Goal: Task Accomplishment & Management: Manage account settings

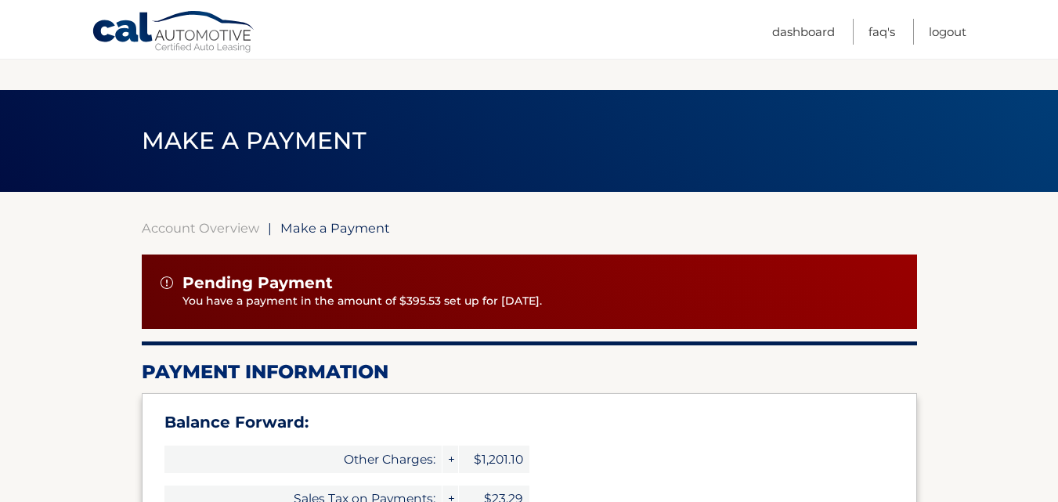
select select "NzU0MzljOTMtMDQ2Yy00MTU3LWI3MjYtNjM0NmUxZTI4NzIw"
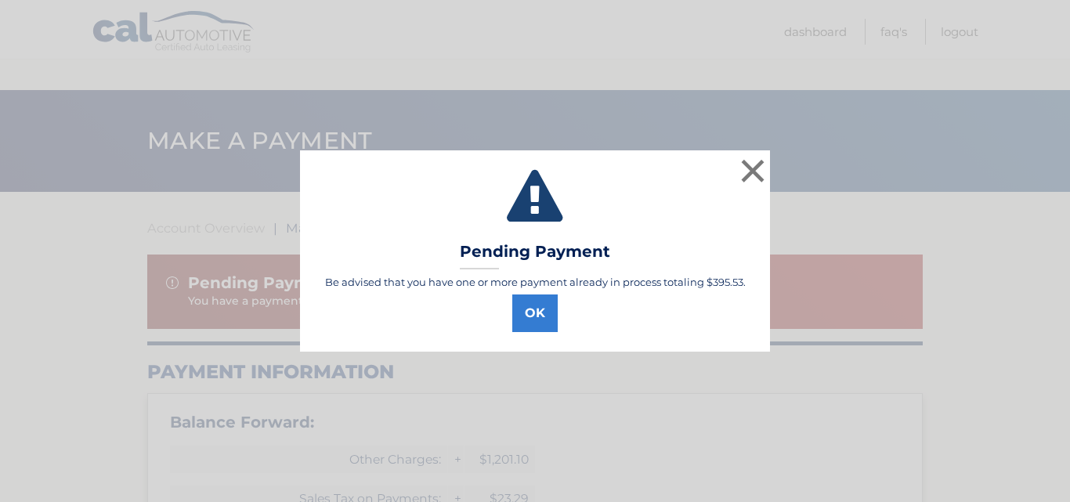
select select "NzU0MzljOTMtMDQ2Yy00MTU3LWI3MjYtNjM0NmUxZTI4NzIw"
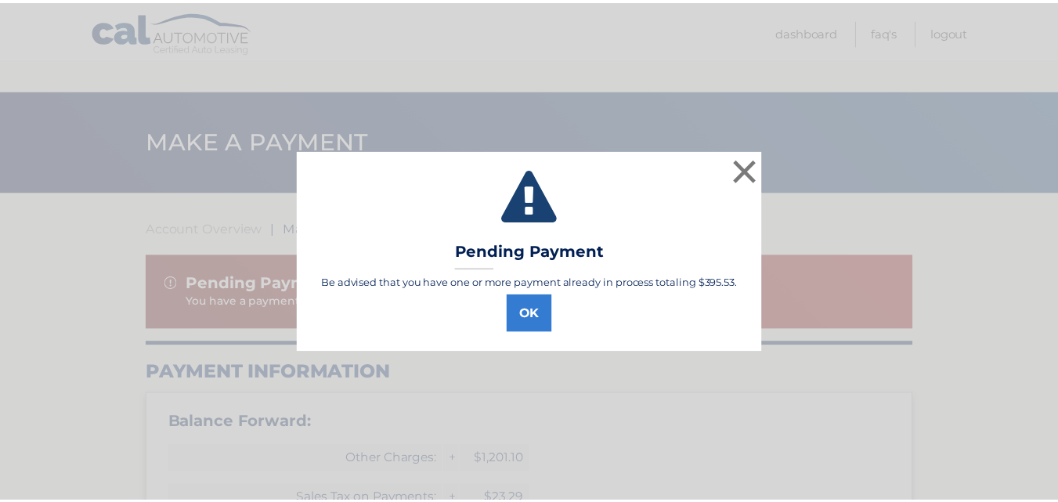
scroll to position [574, 0]
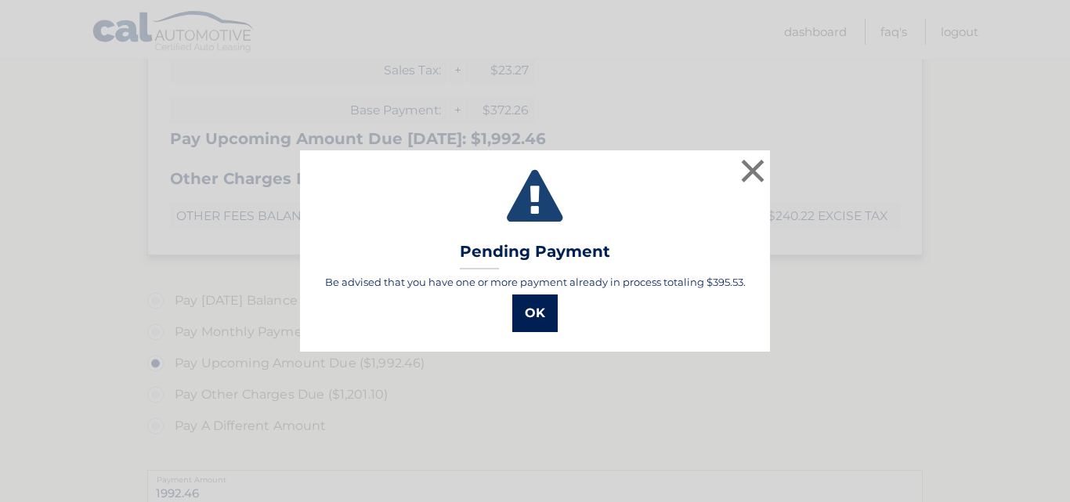
click at [532, 319] on button "OK" at bounding box center [534, 314] width 45 height 38
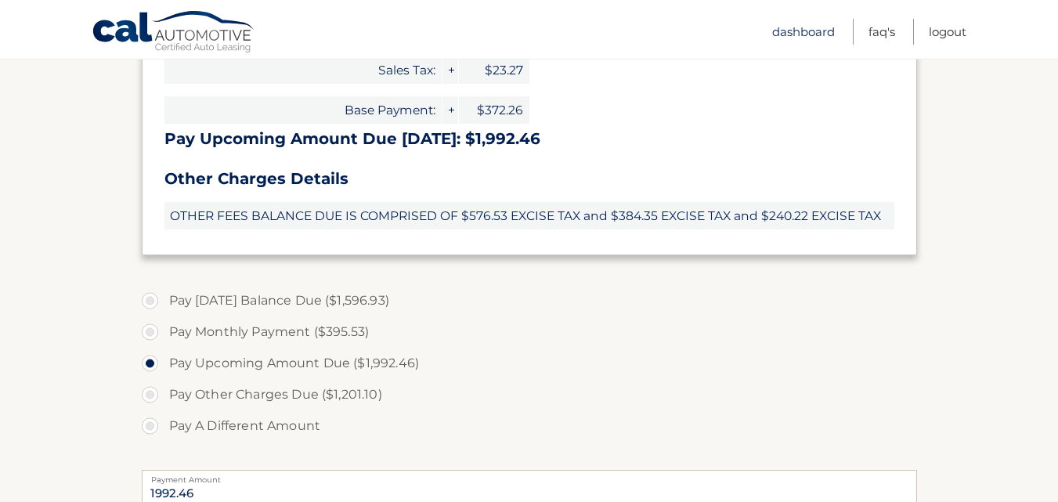
click at [816, 31] on link "Dashboard" at bounding box center [803, 32] width 63 height 26
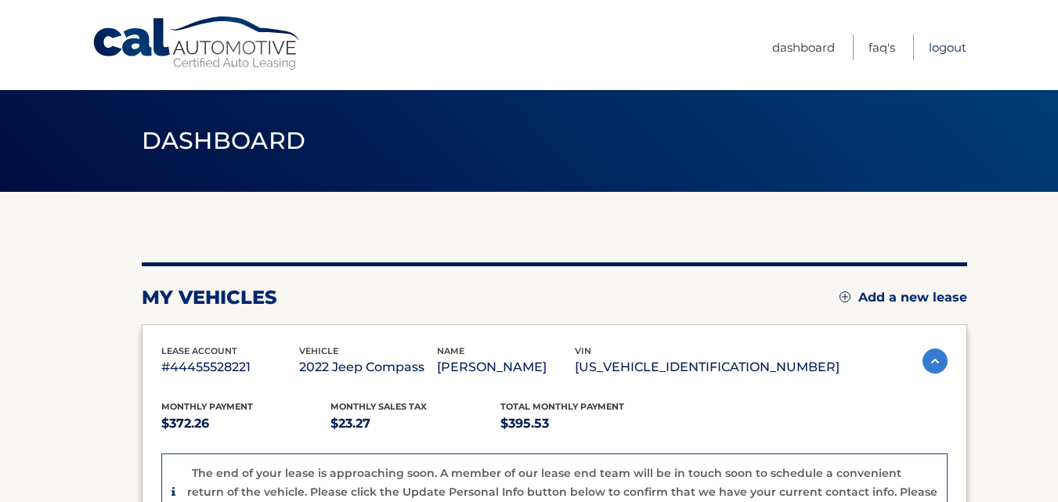
click at [948, 44] on link "Logout" at bounding box center [948, 47] width 38 height 26
